Goal: Transaction & Acquisition: Subscribe to service/newsletter

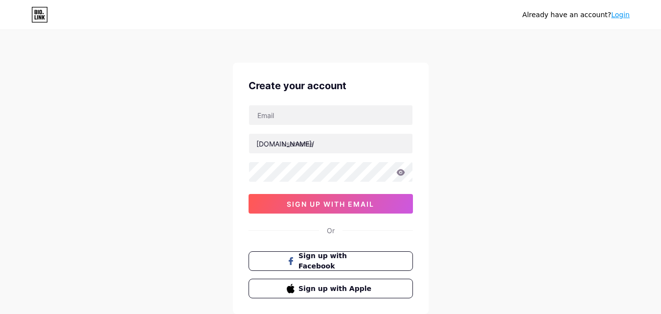
scroll to position [49, 0]
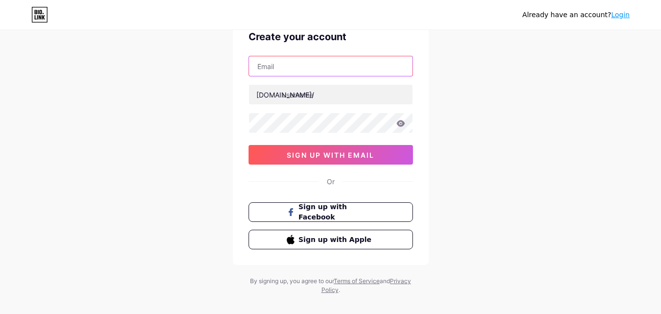
click at [278, 68] on input "text" at bounding box center [331, 66] width 164 height 20
type input "[EMAIL_ADDRESS][DOMAIN_NAME]"
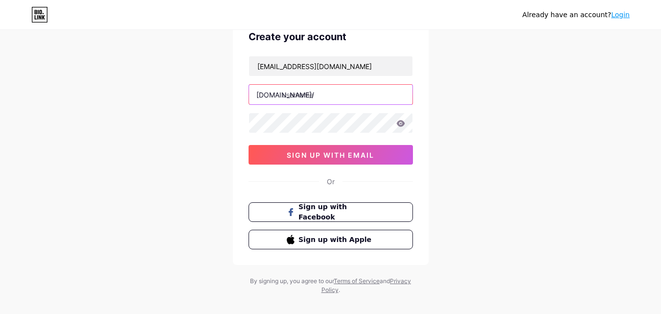
click at [310, 95] on input "text" at bounding box center [331, 95] width 164 height 20
paste input "victorygutters"
type input "victorygutters"
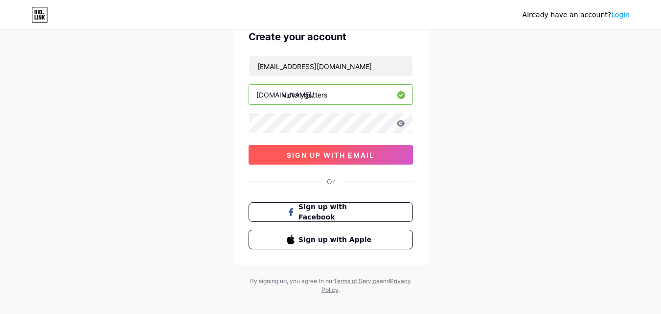
click at [357, 145] on button "sign up with email" at bounding box center [331, 155] width 165 height 20
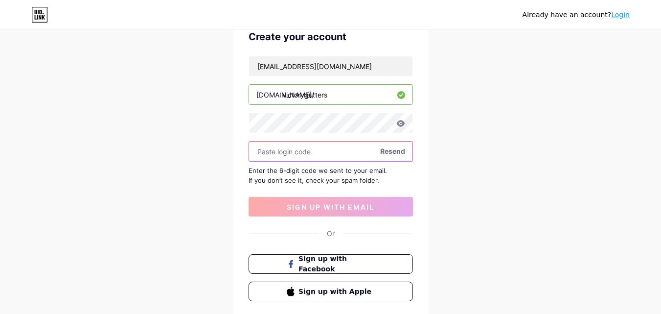
click at [312, 160] on input "text" at bounding box center [331, 152] width 164 height 20
click at [312, 154] on input "text" at bounding box center [331, 152] width 164 height 20
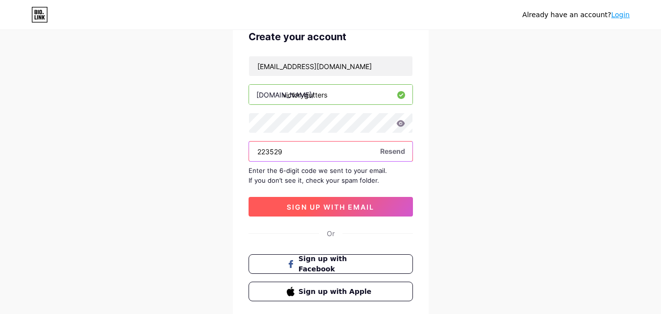
type input "223529"
click at [350, 213] on button "sign up with email" at bounding box center [331, 207] width 165 height 20
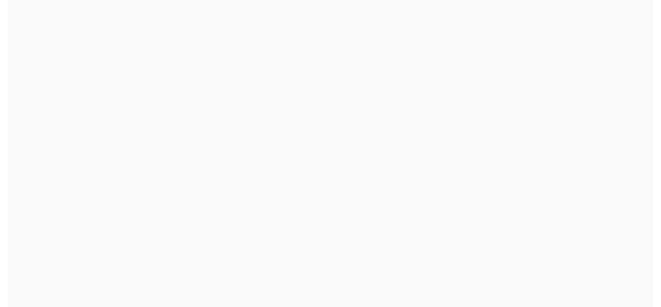
scroll to position [0, 0]
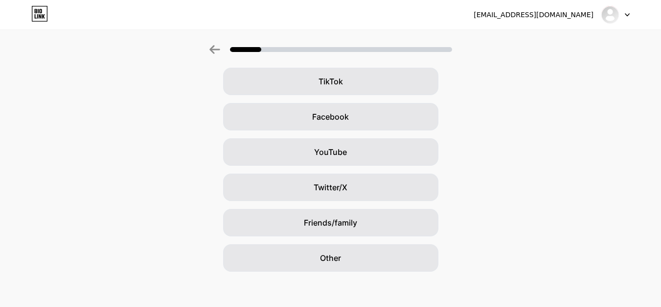
scroll to position [116, 0]
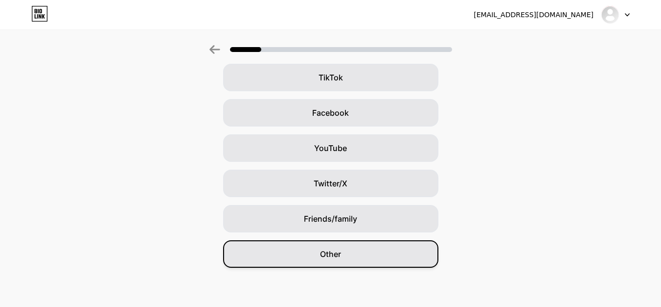
click at [308, 246] on div "Other" at bounding box center [330, 253] width 215 height 27
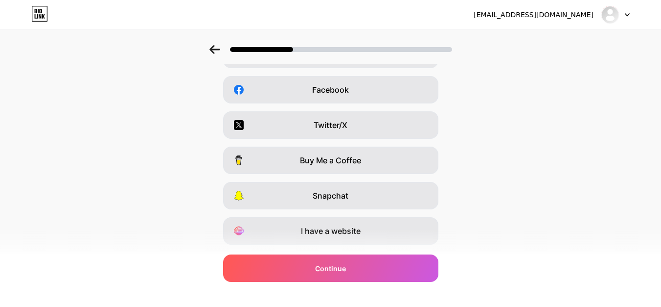
scroll to position [147, 0]
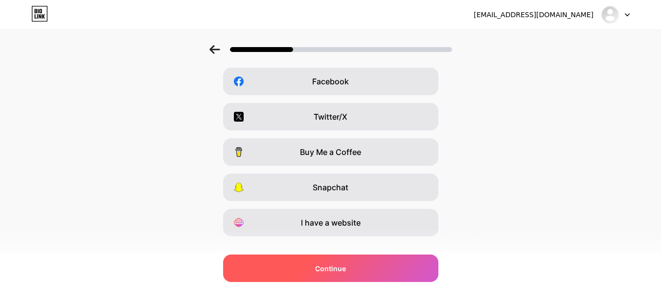
click at [340, 261] on div "Continue" at bounding box center [330, 267] width 215 height 27
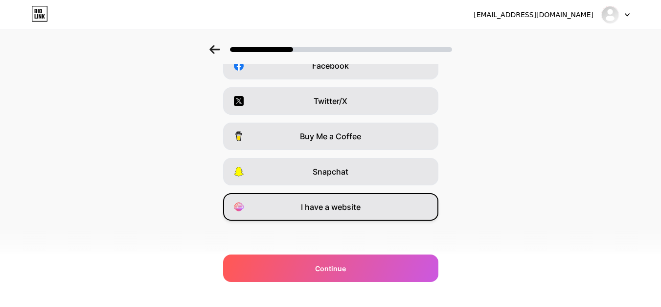
scroll to position [165, 0]
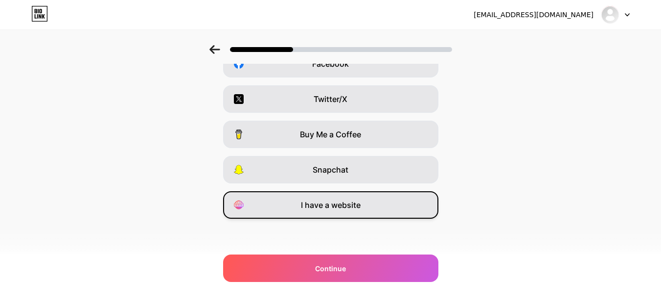
click at [342, 211] on div "I have a website" at bounding box center [330, 204] width 215 height 27
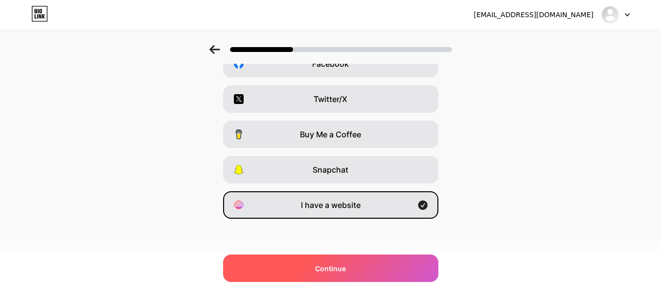
click at [338, 271] on span "Continue" at bounding box center [330, 268] width 31 height 10
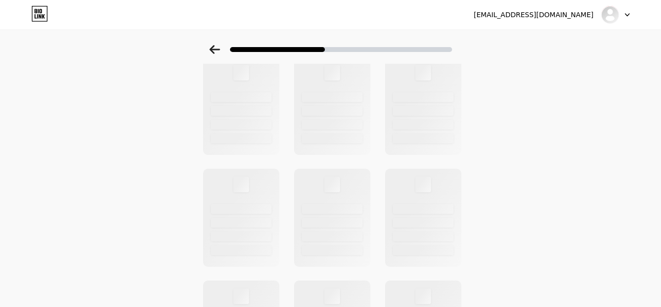
scroll to position [0, 0]
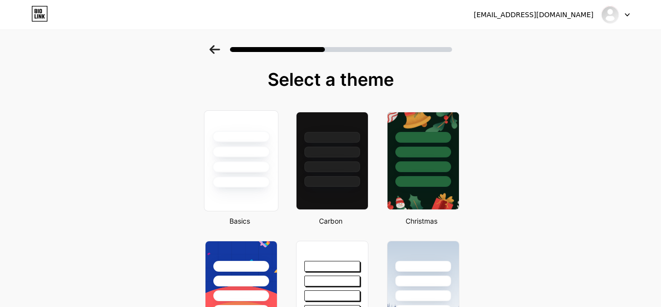
click at [236, 171] on div at bounding box center [241, 166] width 57 height 11
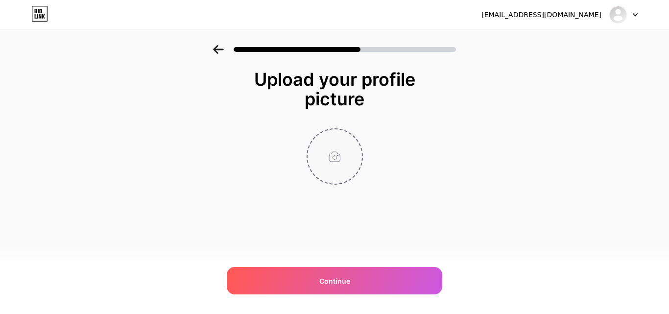
click at [330, 155] on input "file" at bounding box center [334, 156] width 54 height 54
type input "C:\fakepath\Untitled design (6).jpg"
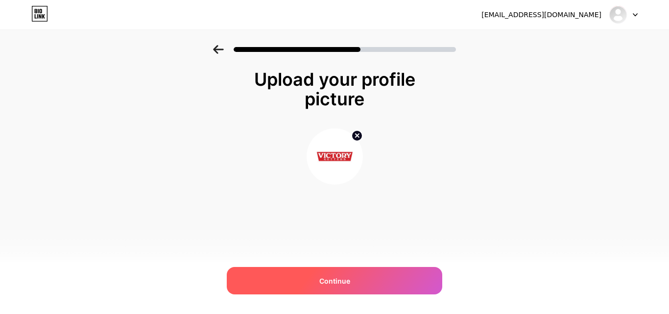
click at [339, 278] on span "Continue" at bounding box center [334, 281] width 31 height 10
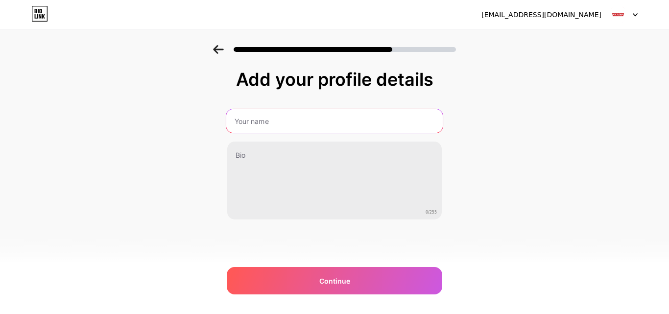
click at [264, 117] on input "text" at bounding box center [334, 121] width 216 height 24
type input "Victory Gutters"
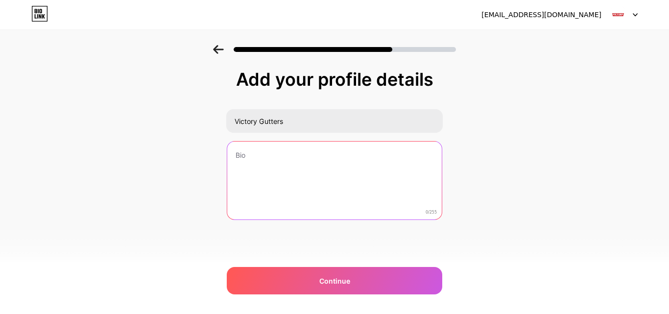
click at [251, 159] on textarea at bounding box center [334, 181] width 214 height 79
paste textarea "Victory Gutters is your trusted choice for gutter repair in [GEOGRAPHIC_DATA] a…"
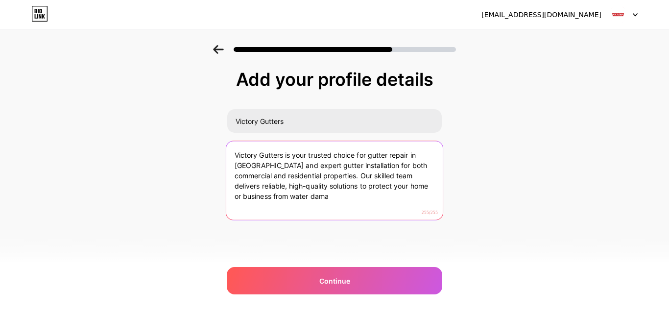
click at [287, 196] on textarea "Victory Gutters is your trusted choice for gutter repair in [GEOGRAPHIC_DATA] a…" at bounding box center [334, 181] width 216 height 80
paste textarea "specializes in gutter repair in [GEOGRAPHIC_DATA] and professional gutter insta…"
click at [251, 195] on textarea "Victory Gutters specializes in gutter repair in [GEOGRAPHIC_DATA] and professio…" at bounding box center [334, 181] width 216 height 80
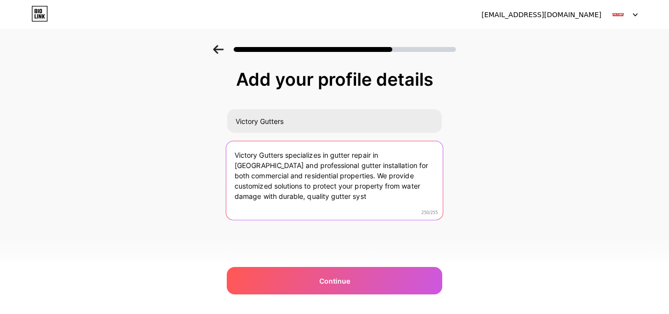
click at [273, 198] on textarea "Victory Gutters specializes in gutter repair in [GEOGRAPHIC_DATA] and professio…" at bounding box center [334, 181] width 216 height 80
click at [303, 198] on textarea "Victory Gutters specializes in gutter repair in [GEOGRAPHIC_DATA] and professio…" at bounding box center [334, 181] width 216 height 80
click at [295, 193] on textarea "Victory Gutters specializes in gutter repair in [GEOGRAPHIC_DATA] and professio…" at bounding box center [334, 181] width 216 height 80
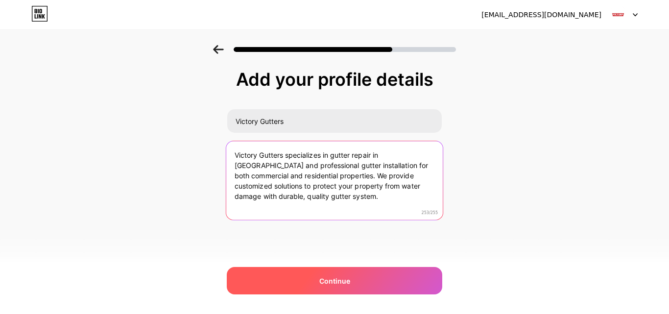
type textarea "Victory Gutters specializes in gutter repair in [GEOGRAPHIC_DATA] and professio…"
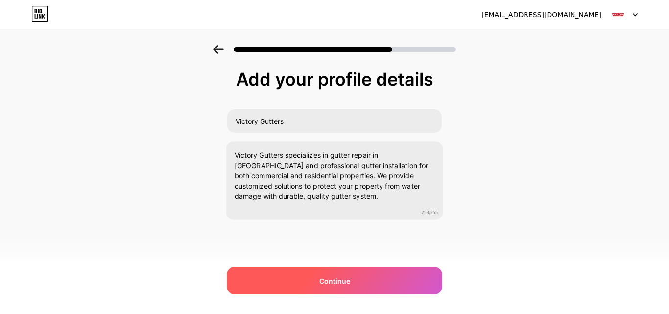
click at [333, 284] on span "Continue" at bounding box center [334, 281] width 31 height 10
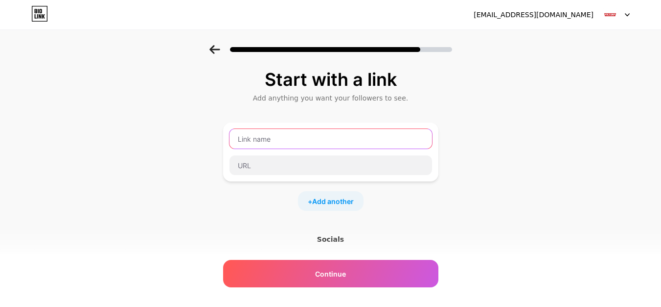
click at [270, 145] on input "text" at bounding box center [331, 139] width 203 height 20
type input "Website"
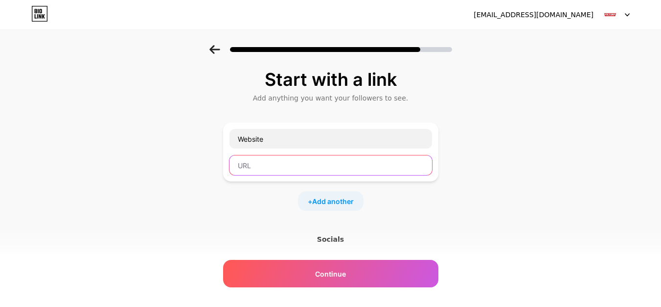
click at [266, 159] on input "text" at bounding box center [331, 165] width 203 height 20
paste input "[URL][DOMAIN_NAME]"
type input "[URL][DOMAIN_NAME]"
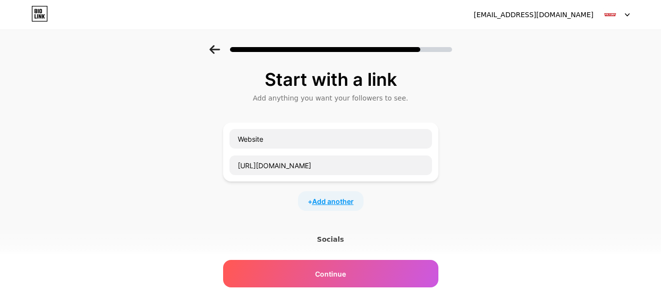
click at [337, 201] on span "Add another" at bounding box center [333, 201] width 42 height 10
click at [258, 206] on input "text" at bounding box center [331, 207] width 203 height 20
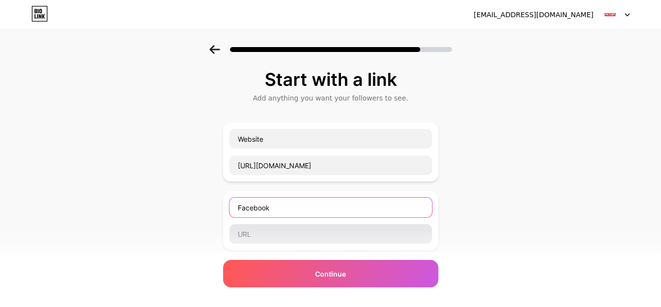
type input "Facebook"
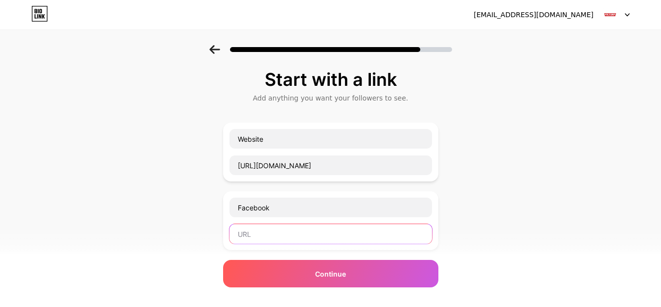
click at [259, 231] on input "text" at bounding box center [331, 234] width 203 height 20
paste input "[URL][DOMAIN_NAME][DOMAIN_NAME]"
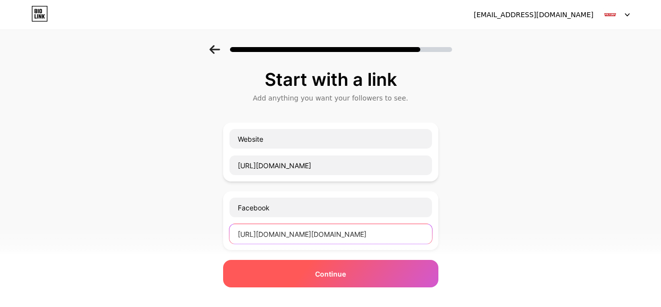
type input "[URL][DOMAIN_NAME][DOMAIN_NAME]"
click at [358, 268] on div "Continue" at bounding box center [330, 273] width 215 height 27
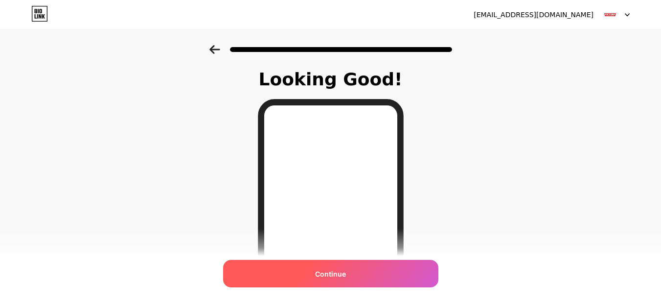
click at [356, 276] on div "Continue" at bounding box center [330, 273] width 215 height 27
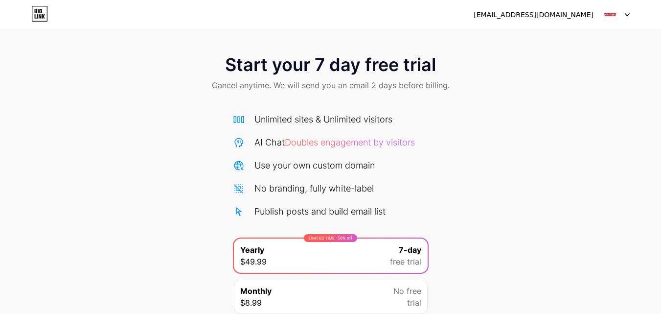
click at [600, 22] on div "[EMAIL_ADDRESS][DOMAIN_NAME]" at bounding box center [552, 15] width 156 height 18
click at [609, 16] on img at bounding box center [610, 14] width 19 height 19
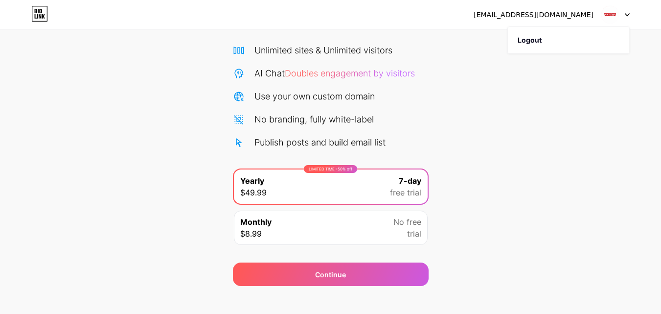
scroll to position [80, 0]
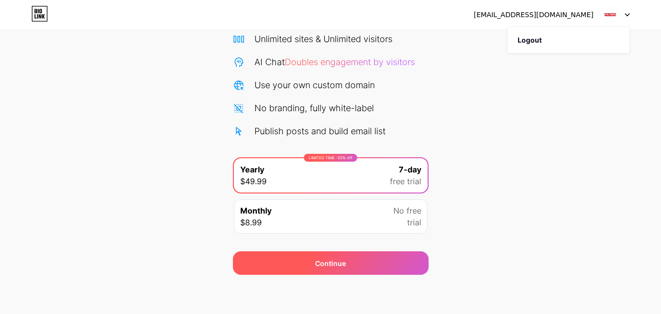
click at [385, 263] on div "Continue" at bounding box center [331, 263] width 196 height 24
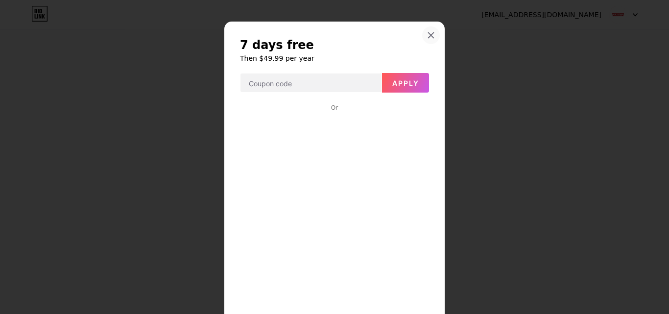
click at [427, 34] on icon at bounding box center [431, 35] width 8 height 8
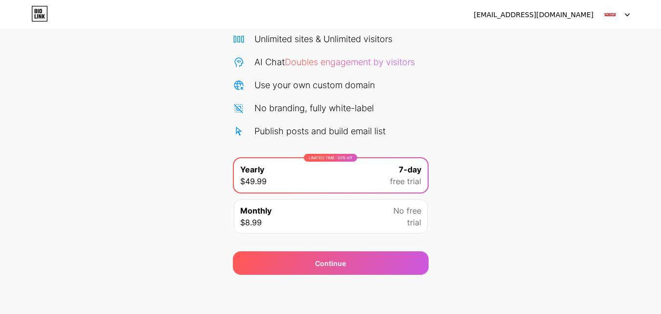
scroll to position [0, 0]
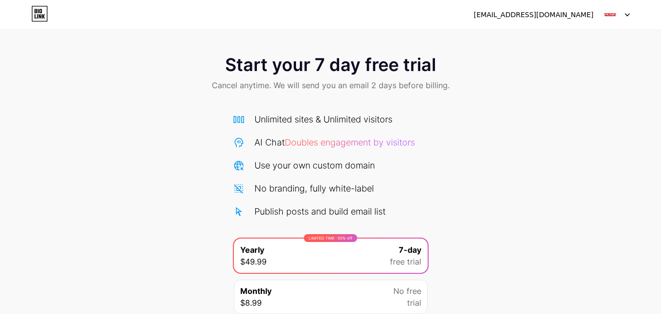
click at [32, 6] on icon at bounding box center [39, 14] width 17 height 16
click at [616, 13] on img at bounding box center [610, 14] width 19 height 19
click at [520, 11] on div "[EMAIL_ADDRESS][DOMAIN_NAME]" at bounding box center [534, 15] width 120 height 10
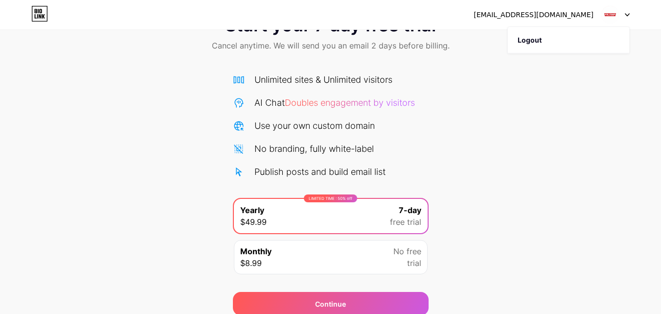
scroll to position [80, 0]
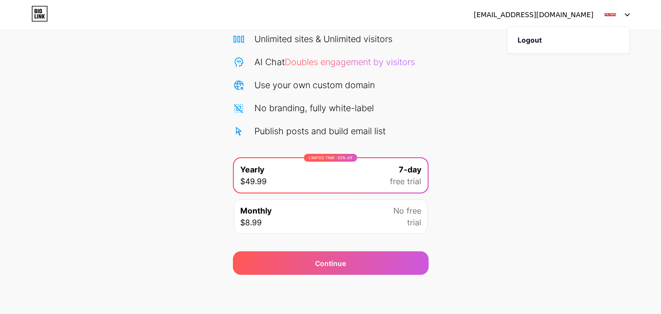
click at [394, 209] on span "No free" at bounding box center [408, 211] width 28 height 12
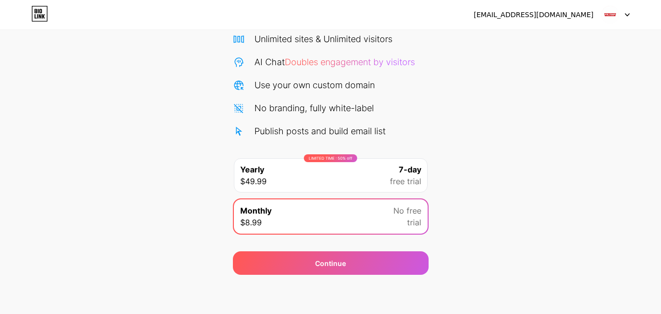
click at [401, 166] on span "7-day" at bounding box center [410, 170] width 23 height 12
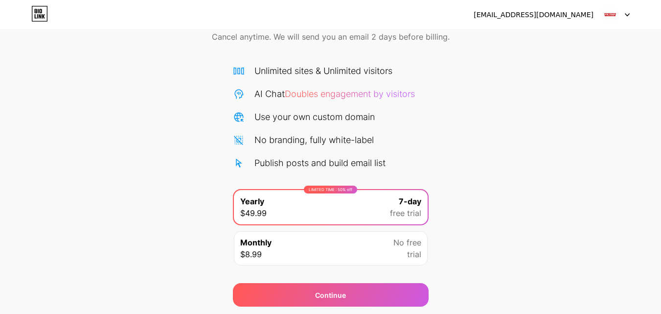
scroll to position [31, 0]
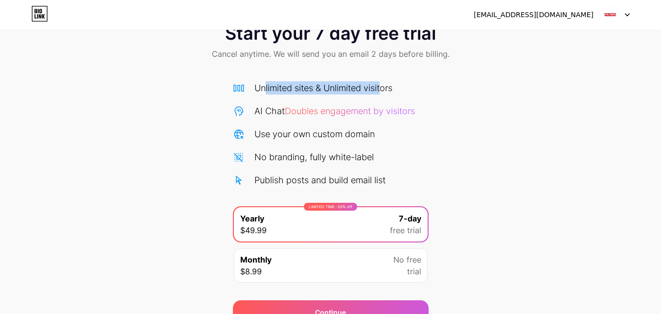
drag, startPoint x: 266, startPoint y: 86, endPoint x: 385, endPoint y: 89, distance: 118.5
click at [384, 89] on div "Unlimited sites & Unlimited visitors" at bounding box center [324, 87] width 138 height 13
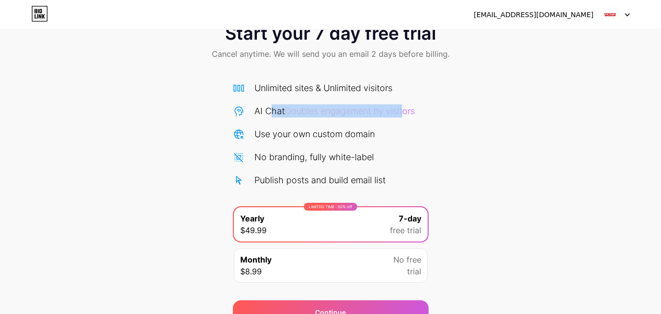
drag, startPoint x: 271, startPoint y: 113, endPoint x: 408, endPoint y: 112, distance: 136.6
click at [408, 112] on div "AI Chat Doubles engagement by visitors" at bounding box center [335, 110] width 161 height 13
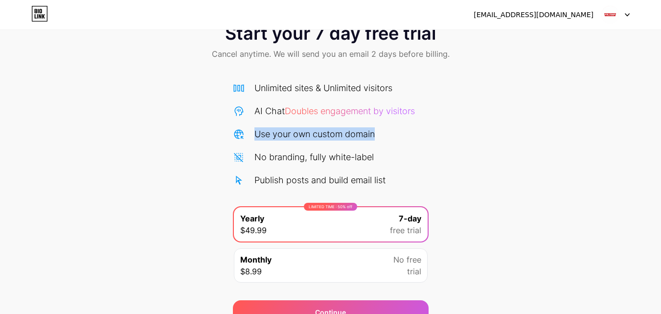
drag, startPoint x: 263, startPoint y: 131, endPoint x: 377, endPoint y: 137, distance: 113.3
click at [377, 137] on div "Use your own custom domain" at bounding box center [331, 133] width 196 height 13
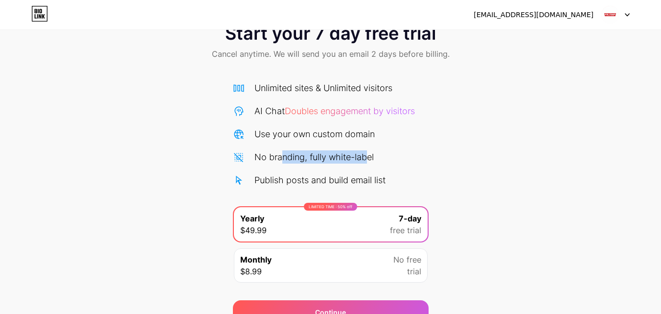
drag, startPoint x: 283, startPoint y: 153, endPoint x: 378, endPoint y: 159, distance: 94.7
click at [378, 158] on div "No branding, fully white-label" at bounding box center [331, 156] width 196 height 13
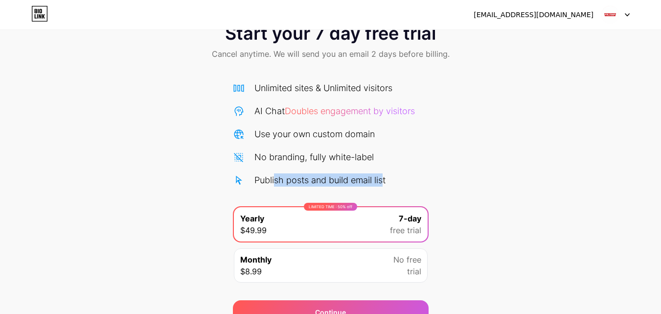
drag, startPoint x: 274, startPoint y: 181, endPoint x: 398, endPoint y: 177, distance: 124.4
click at [397, 177] on div "Publish posts and build email list" at bounding box center [331, 179] width 196 height 13
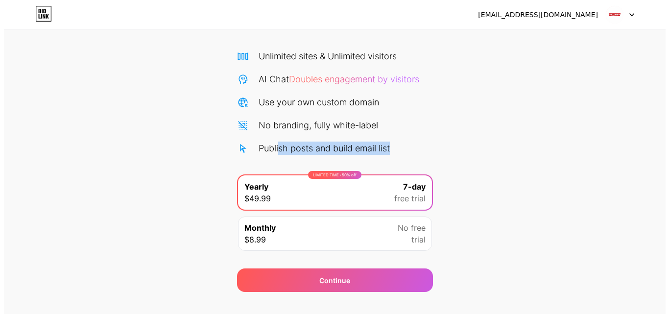
scroll to position [80, 0]
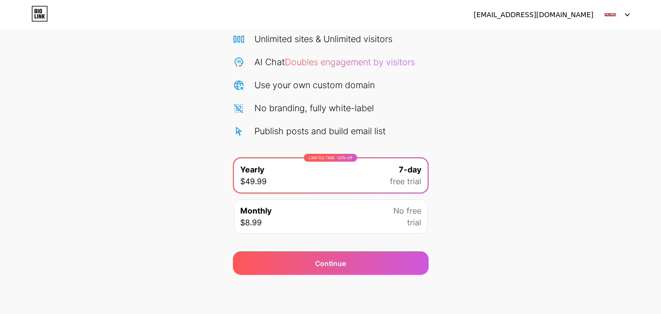
click at [402, 169] on span "7-day" at bounding box center [410, 170] width 23 height 12
click at [362, 290] on div "victorygutterswa@gmail.com Logout Link Copied Start your 7 day free trial Cance…" at bounding box center [330, 117] width 661 height 394
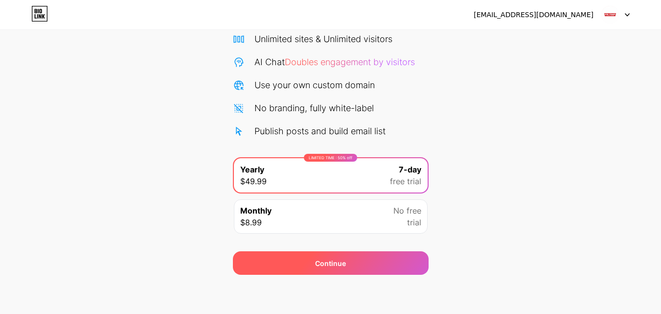
click at [367, 262] on div "Continue" at bounding box center [331, 263] width 196 height 24
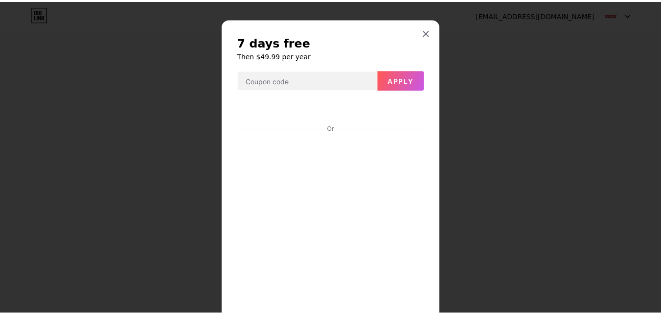
scroll to position [0, 0]
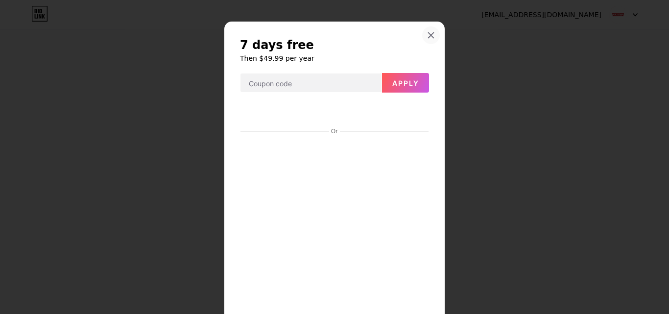
click at [427, 34] on icon at bounding box center [431, 35] width 8 height 8
